Goal: Task Accomplishment & Management: Manage account settings

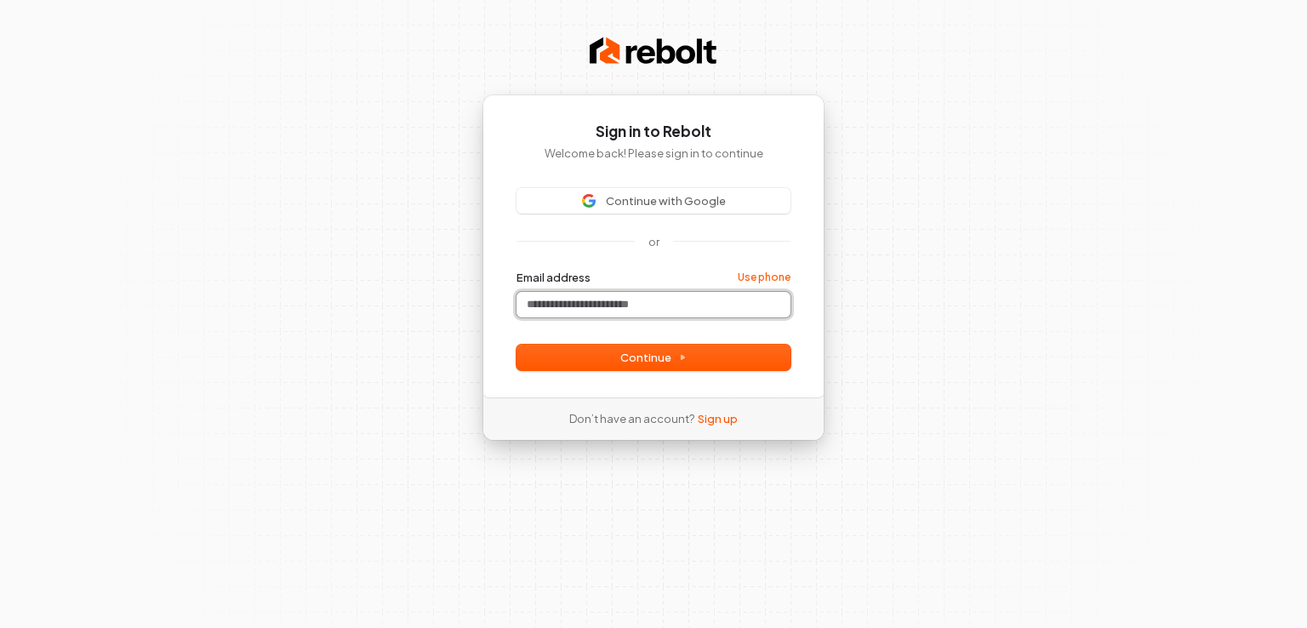
click at [596, 304] on input "Email address" at bounding box center [654, 305] width 274 height 26
click at [652, 362] on span "Continue" at bounding box center [654, 357] width 66 height 15
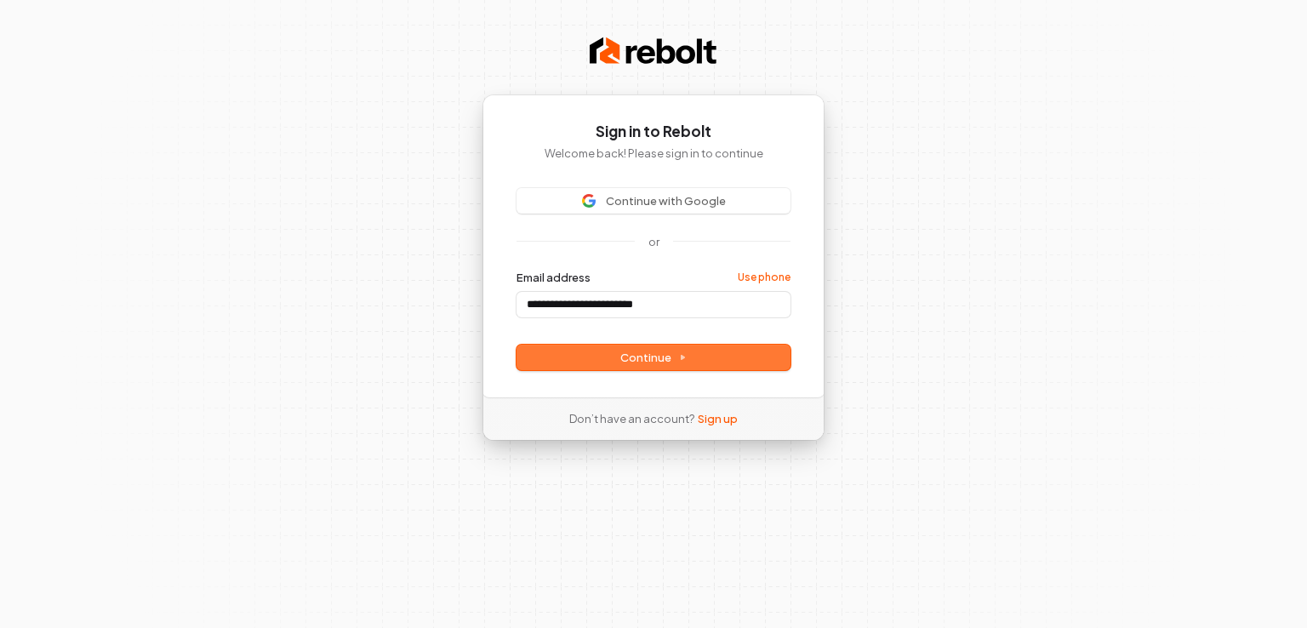
type input "**********"
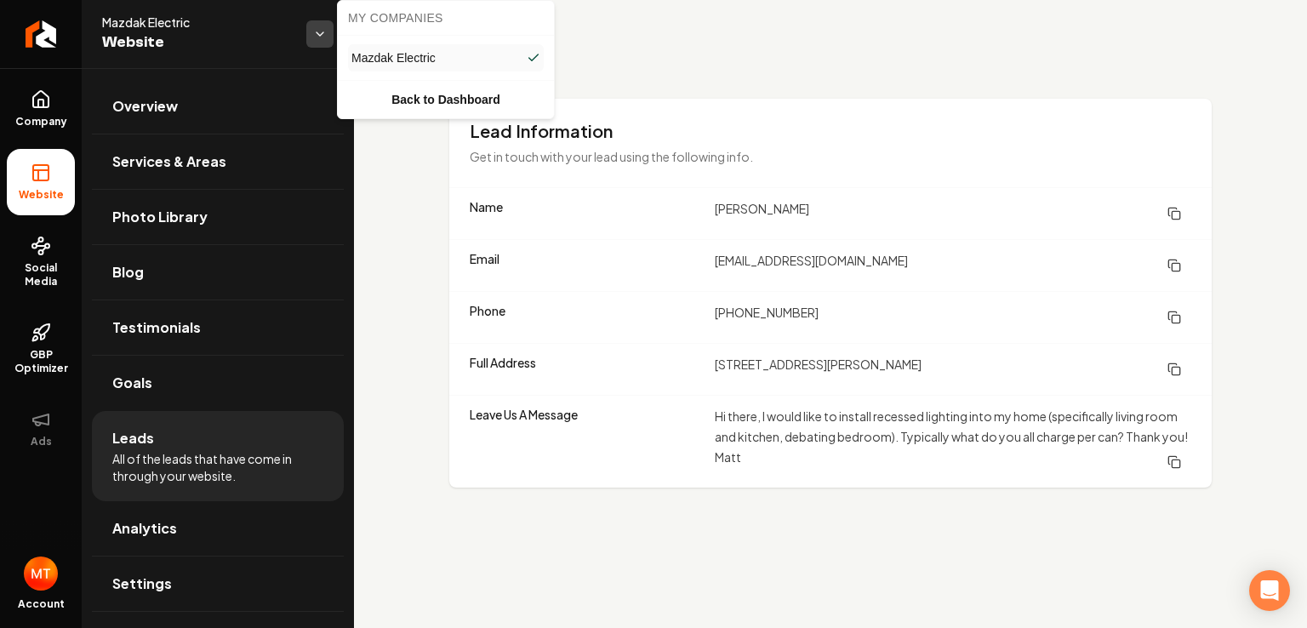
click at [314, 32] on html "Company Website Social Media GBP Optimizer Ads Account Mazdak Electric Website …" at bounding box center [653, 314] width 1307 height 628
click at [314, 30] on html "Company Website Social Media GBP Optimizer Ads Account Mazdak Electric Website …" at bounding box center [653, 314] width 1307 height 628
click at [1180, 460] on html "Company Website Social Media GBP Optimizer Ads Account Mazdak Electric Website …" at bounding box center [653, 314] width 1307 height 628
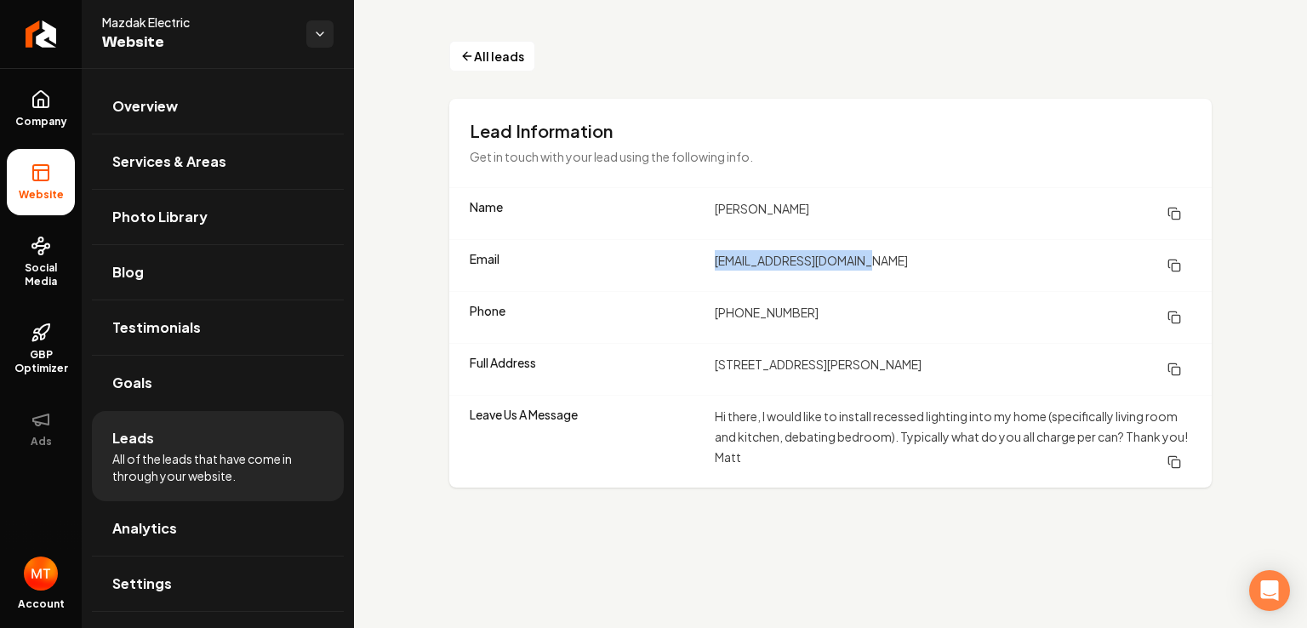
drag, startPoint x: 716, startPoint y: 262, endPoint x: 870, endPoint y: 263, distance: 154.1
click at [870, 263] on dd "[EMAIL_ADDRESS][DOMAIN_NAME]" at bounding box center [953, 265] width 477 height 31
copy dd "[EMAIL_ADDRESS][DOMAIN_NAME]"
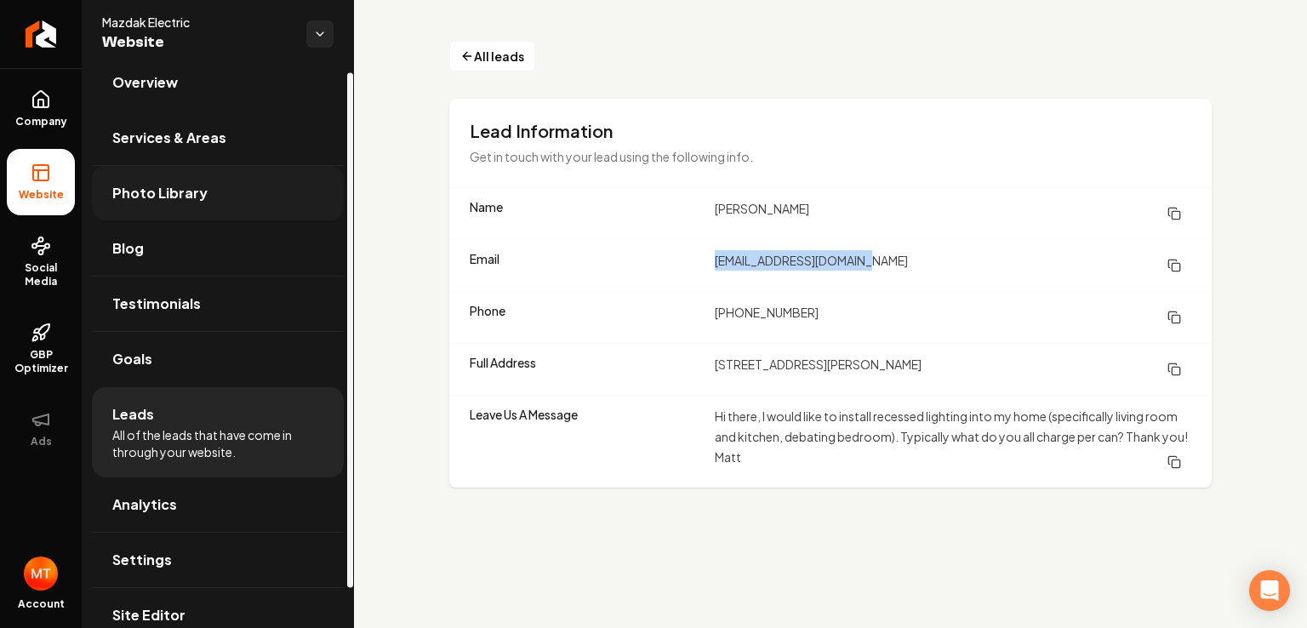
scroll to position [48, 0]
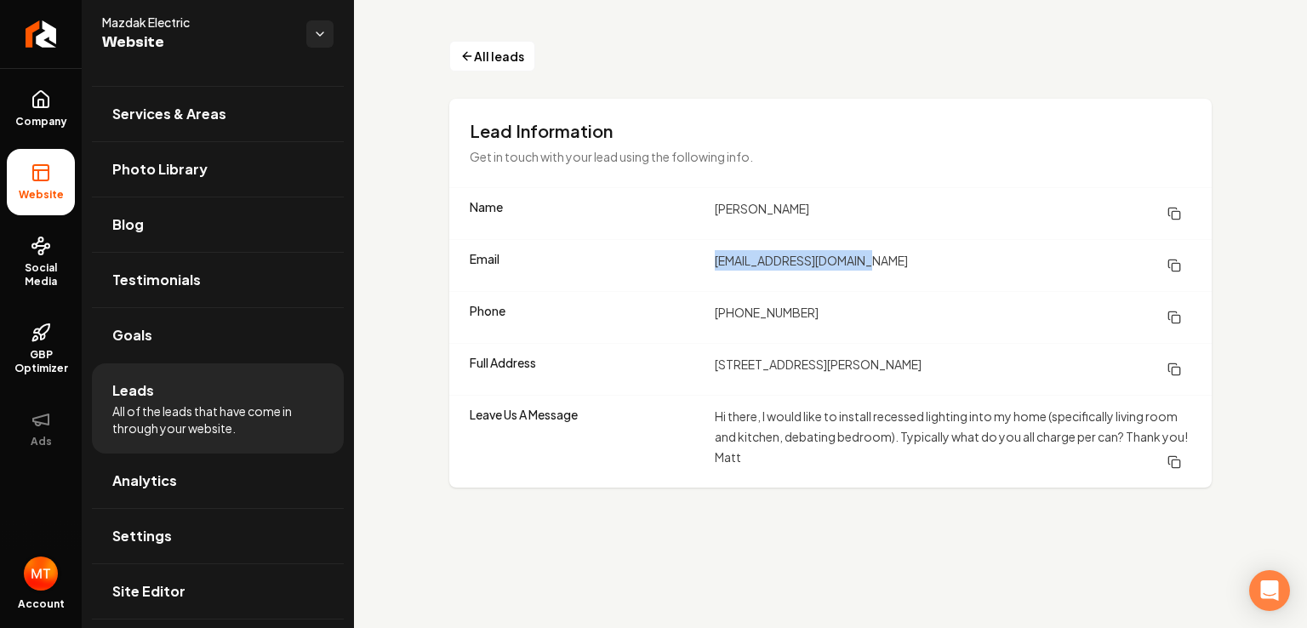
click at [36, 572] on img "Open user button" at bounding box center [41, 574] width 34 height 34
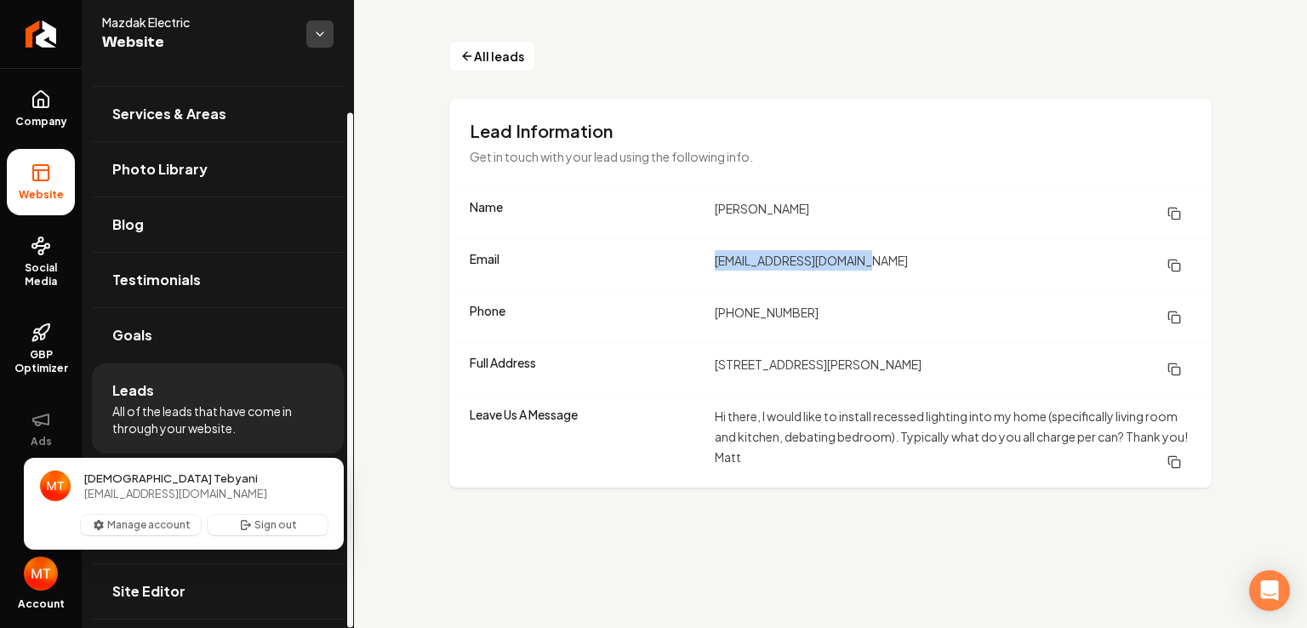
click at [327, 38] on html "Company Website Social Media GBP Optimizer Ads Account Mazdak Electric Website …" at bounding box center [653, 314] width 1307 height 628
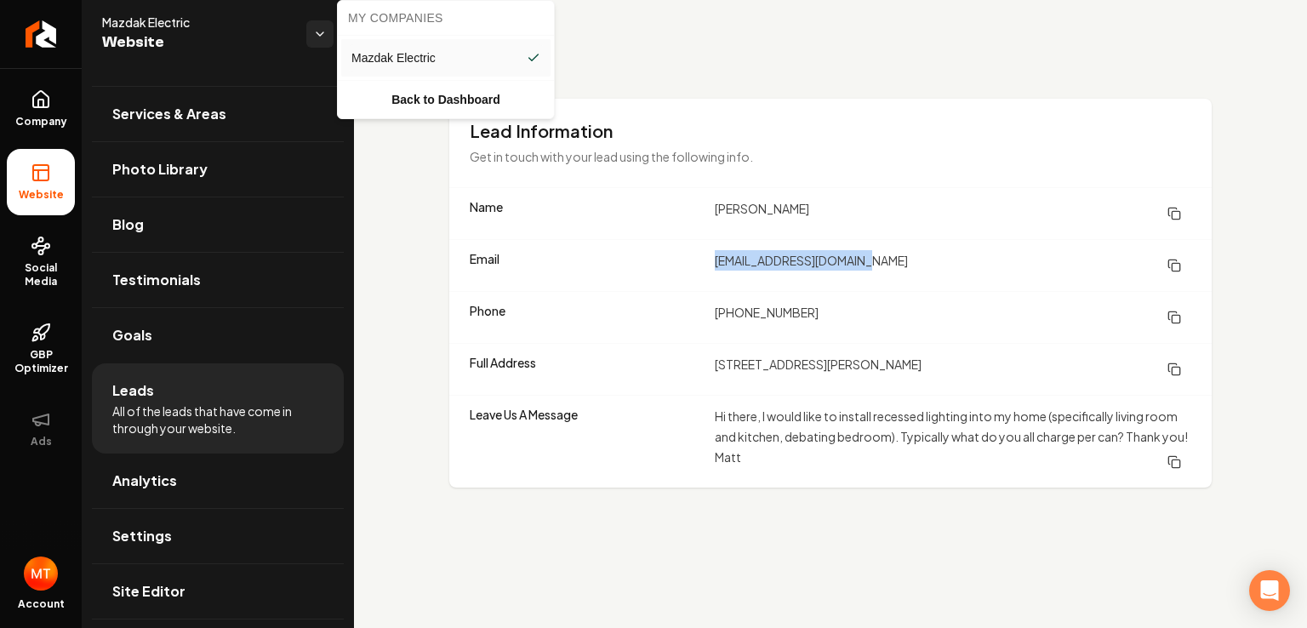
click at [372, 54] on span "Mazdak Electric" at bounding box center [394, 57] width 84 height 17
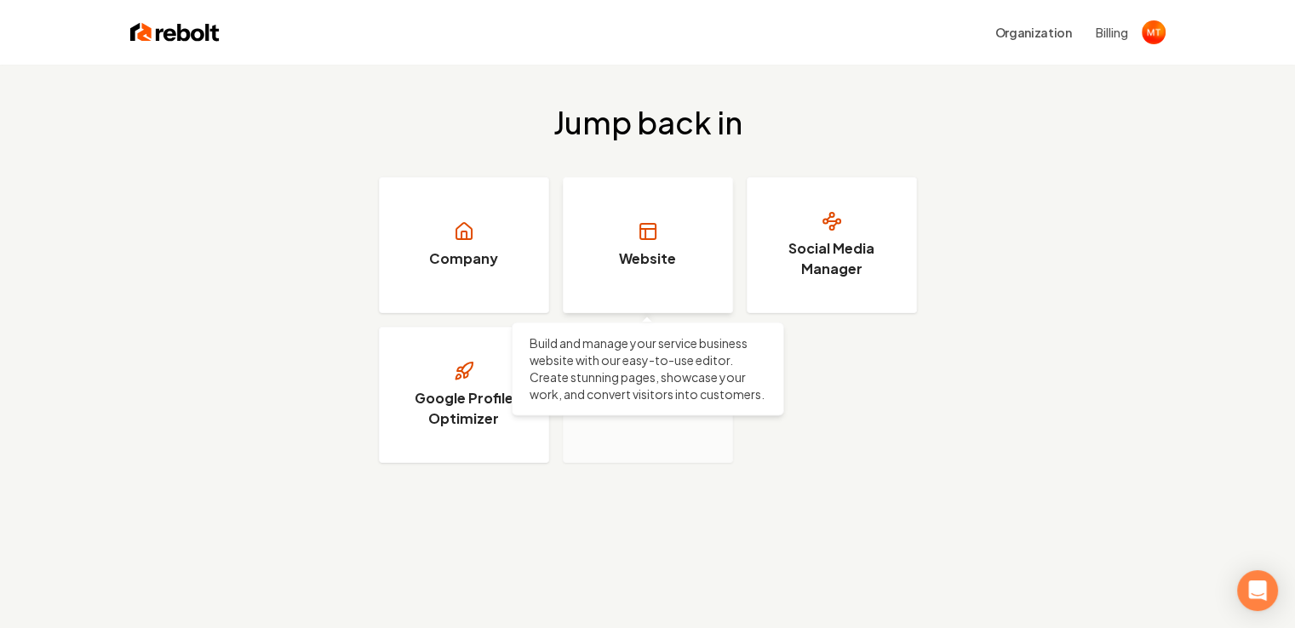
click at [624, 241] on link "Website" at bounding box center [648, 245] width 170 height 136
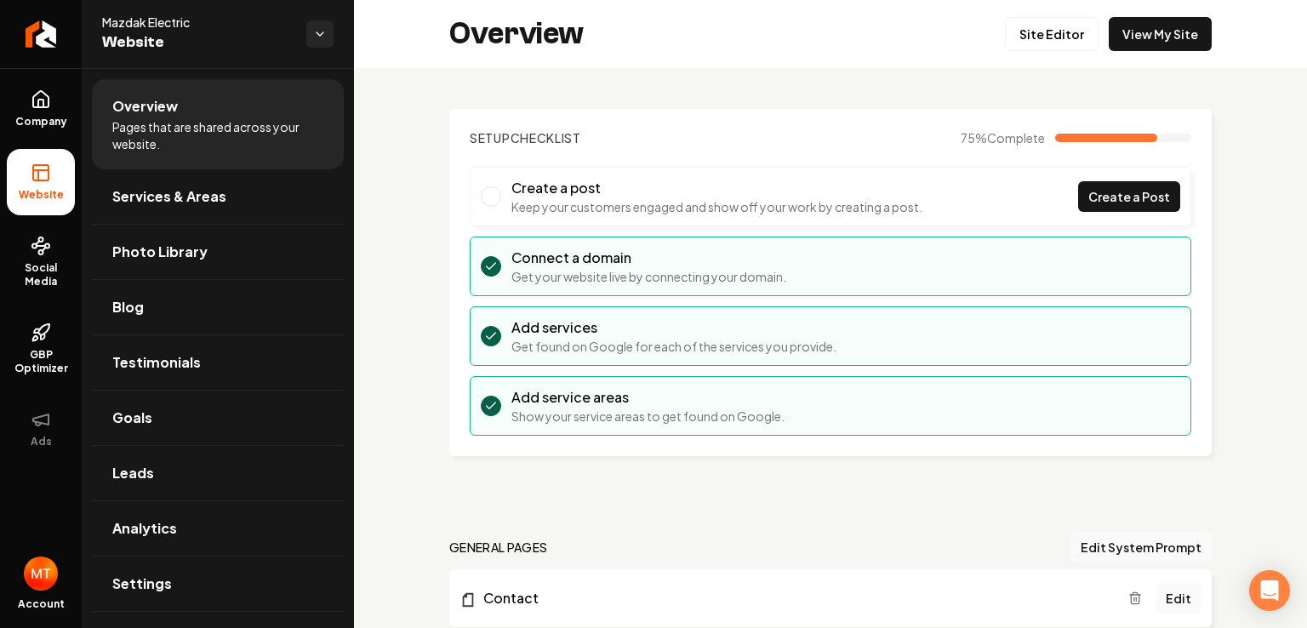
click at [36, 581] on img "Open user button" at bounding box center [41, 574] width 34 height 34
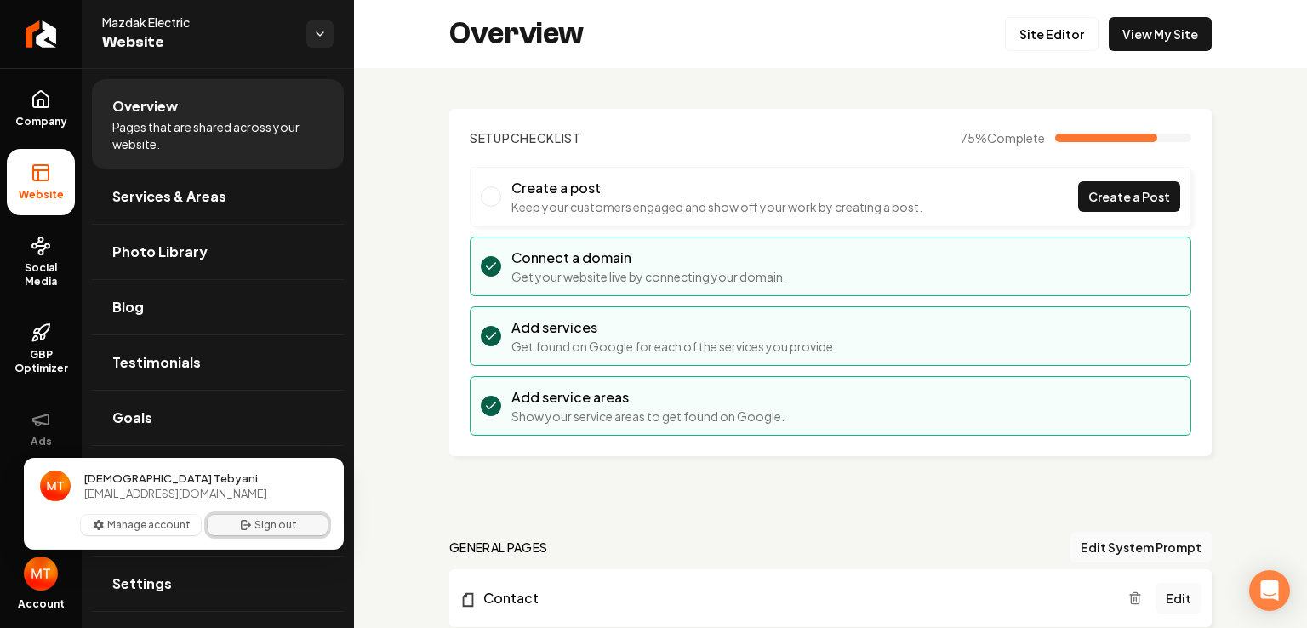
click at [269, 523] on button "Sign out" at bounding box center [268, 525] width 120 height 20
